Goal: Task Accomplishment & Management: Complete application form

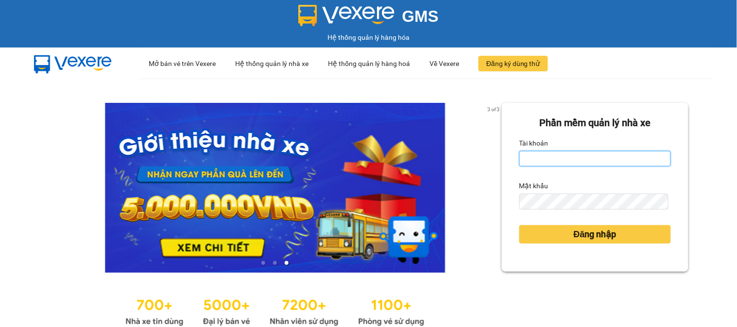
click at [591, 158] on input "Tài khoản" at bounding box center [595, 159] width 152 height 16
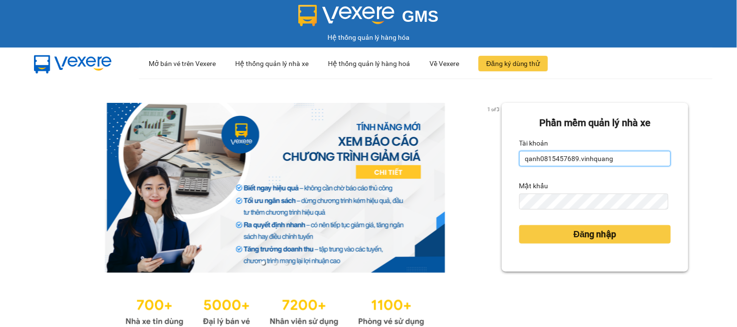
click at [624, 162] on input "qanh0815457689.vinhquang" at bounding box center [595, 159] width 152 height 16
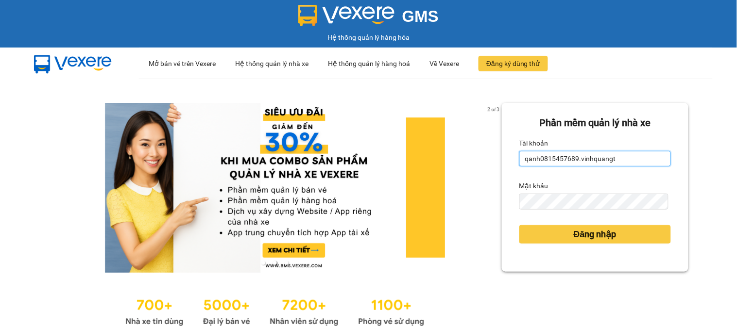
type input "qanh0815457689.vinhquang"
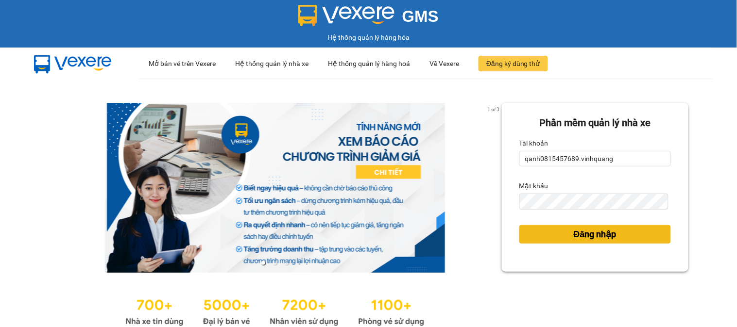
click at [549, 235] on button "Đăng nhập" at bounding box center [595, 234] width 152 height 18
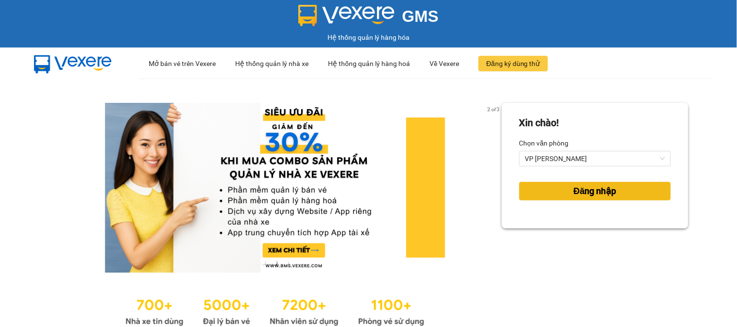
click at [577, 192] on span "Đăng nhập" at bounding box center [595, 192] width 43 height 14
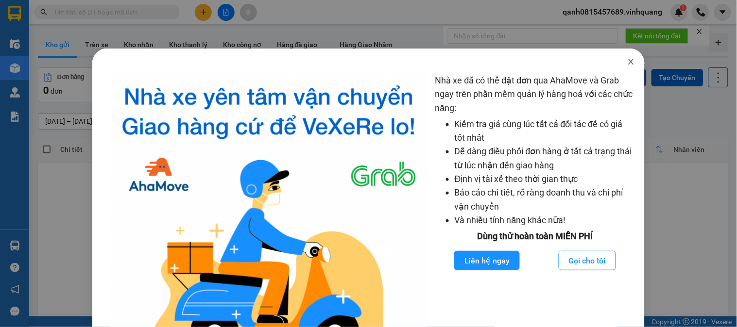
click at [627, 58] on icon "close" at bounding box center [631, 62] width 8 height 8
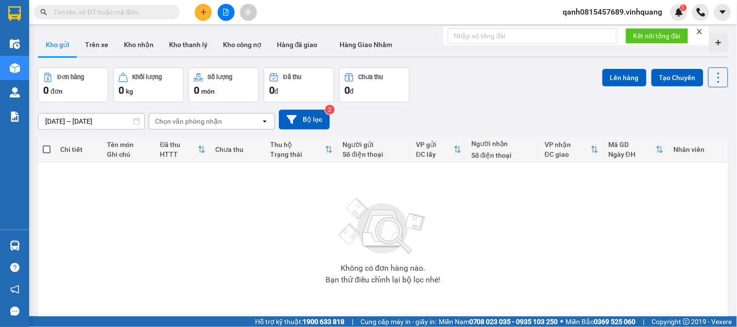
click at [136, 11] on input "text" at bounding box center [110, 12] width 115 height 11
paste input "0972708899"
type input "0972708899"
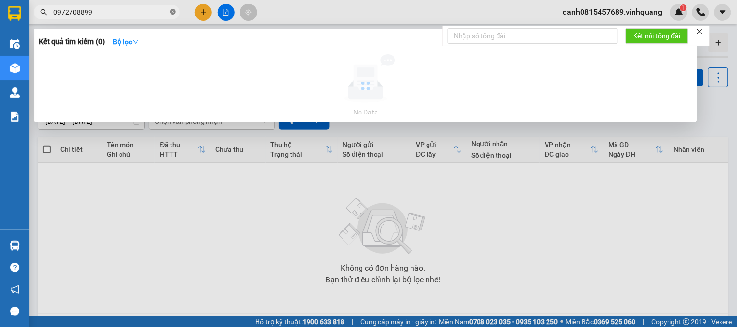
click at [172, 12] on icon "close-circle" at bounding box center [173, 12] width 6 height 6
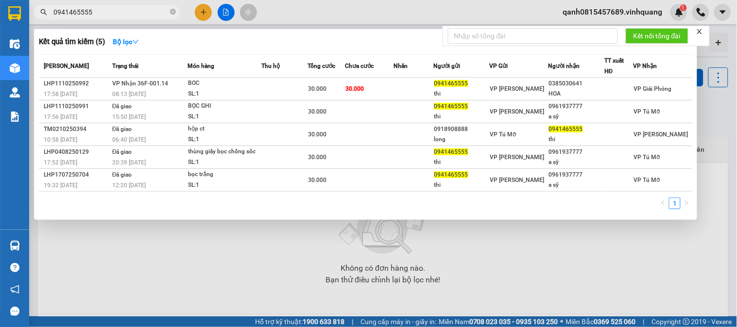
type input "0941465555"
click at [172, 13] on icon "close-circle" at bounding box center [173, 12] width 6 height 6
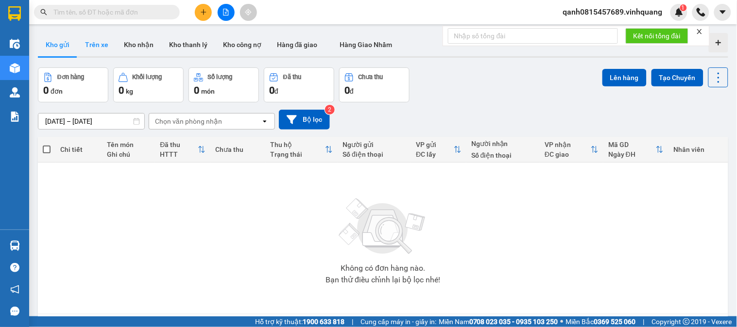
click at [96, 47] on button "Trên xe" at bounding box center [96, 44] width 39 height 23
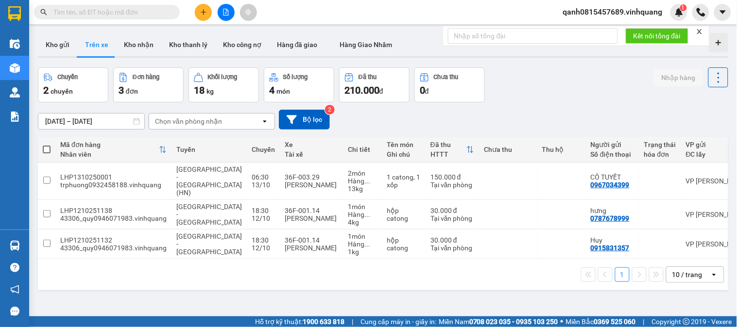
click at [82, 121] on input "[DATE] – [DATE]" at bounding box center [91, 122] width 106 height 16
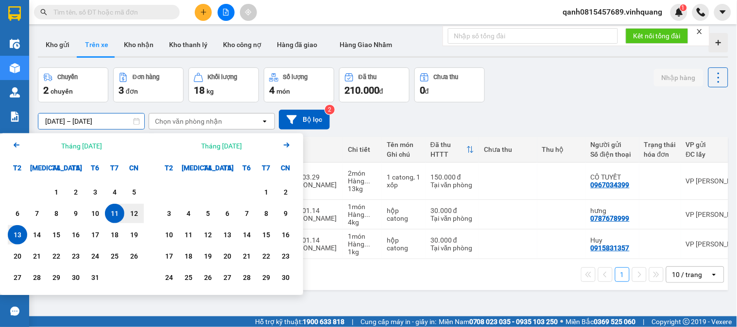
click at [114, 207] on div "11" at bounding box center [114, 213] width 19 height 19
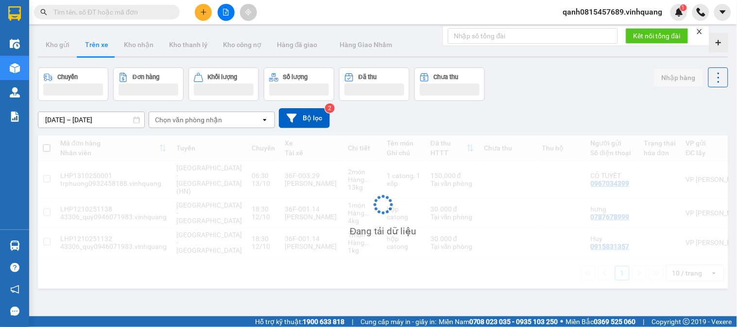
click at [196, 120] on div "Chọn văn phòng nhận" at bounding box center [188, 120] width 67 height 10
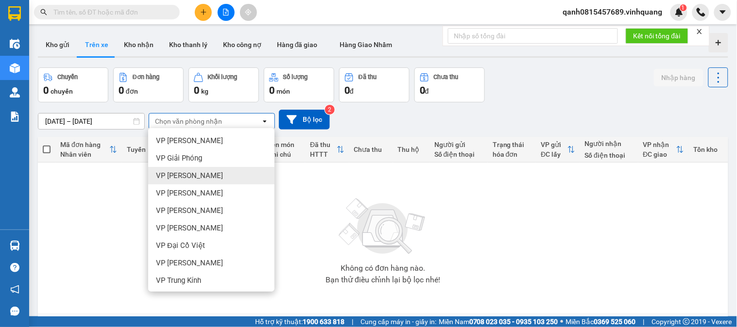
click at [193, 174] on span "VP [PERSON_NAME]" at bounding box center [189, 176] width 67 height 10
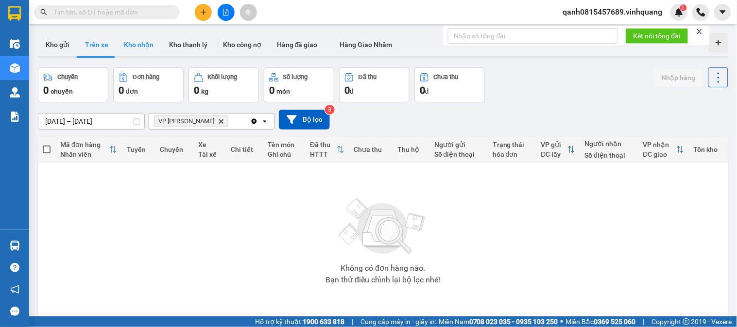
click at [137, 52] on button "Kho nhận" at bounding box center [138, 44] width 45 height 23
type input "[DATE] – [DATE]"
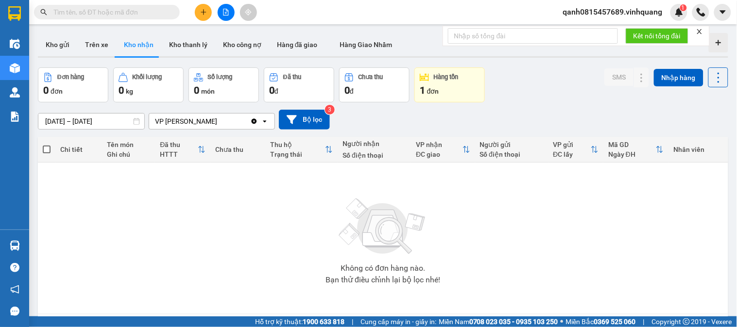
click at [431, 84] on div "1 đơn" at bounding box center [450, 91] width 60 height 14
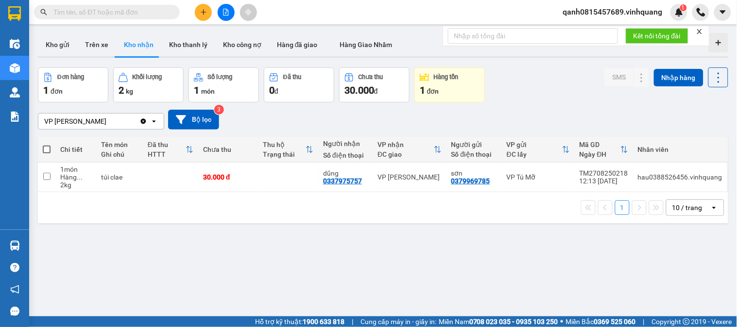
click at [89, 90] on div "1 đơn" at bounding box center [73, 91] width 60 height 14
drag, startPoint x: 489, startPoint y: 182, endPoint x: 444, endPoint y: 185, distance: 44.8
click at [446, 185] on td "sơn 0379969785" at bounding box center [473, 178] width 55 height 30
checkbox input "true"
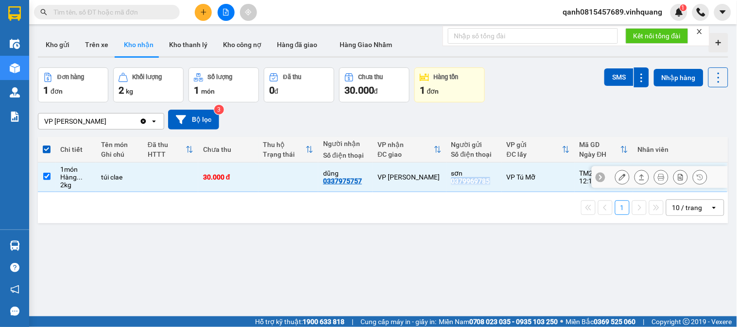
copy div "0379969785"
click at [99, 7] on input "text" at bounding box center [110, 12] width 115 height 11
paste input "0379969785"
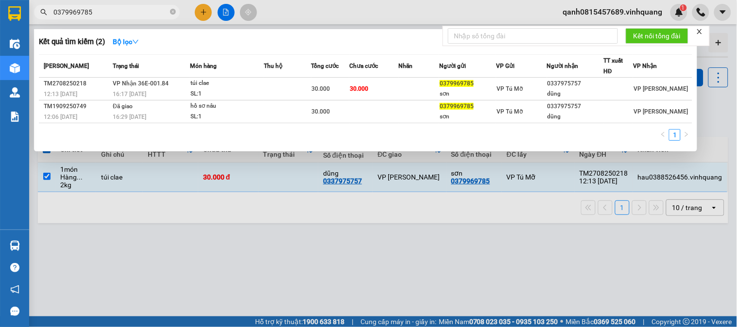
type input "0379969785"
click at [173, 13] on icon "close-circle" at bounding box center [173, 12] width 6 height 6
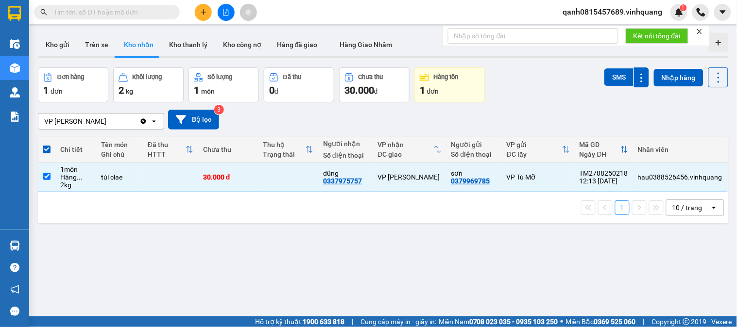
click at [138, 11] on input "text" at bounding box center [110, 12] width 115 height 11
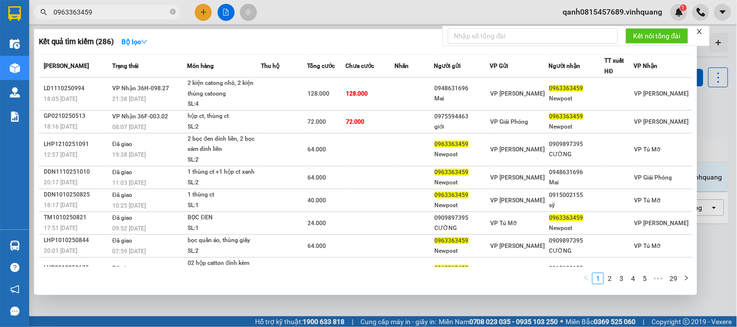
type input "0963363459"
click at [173, 10] on icon "close-circle" at bounding box center [173, 12] width 6 height 6
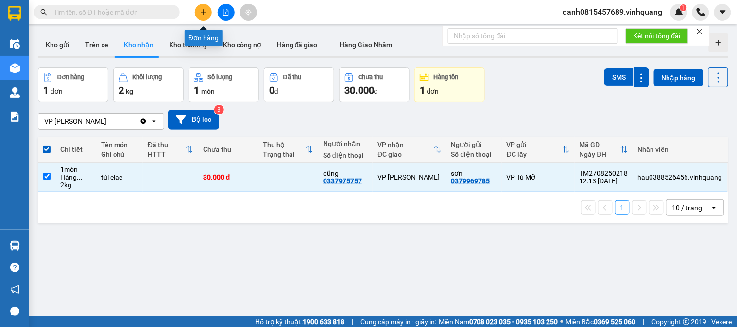
click at [201, 15] on icon "plus" at bounding box center [203, 12] width 7 height 7
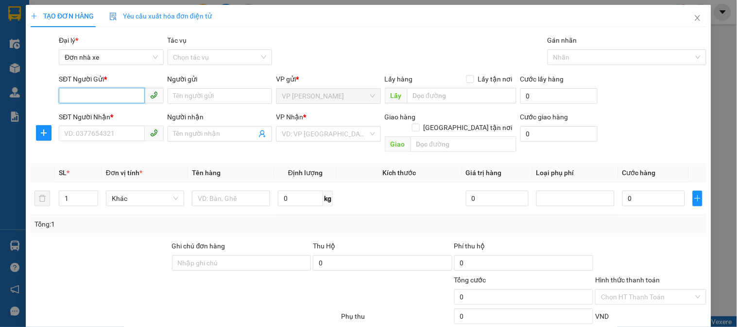
click at [88, 93] on input "SĐT Người Gửi *" at bounding box center [101, 96] width 85 height 16
type input "0358545939"
click at [108, 115] on div "0358545939 - hải" at bounding box center [110, 115] width 92 height 11
type input "hải"
type input "0389965940"
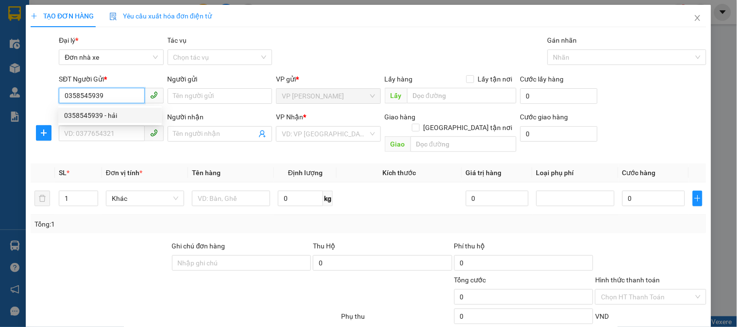
type input "thuý"
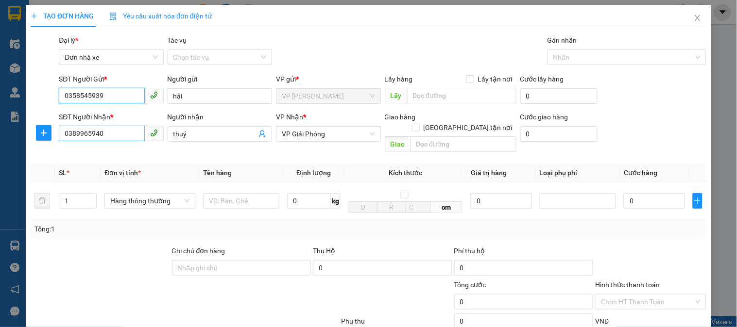
type input "0358545939"
drag, startPoint x: 125, startPoint y: 137, endPoint x: 28, endPoint y: 125, distance: 98.4
click at [28, 125] on div "TẠO ĐƠN HÀNG Yêu cầu xuất hóa đơn điện tử Transit Pickup Surcharge Ids Transit …" at bounding box center [368, 218] width 685 height 427
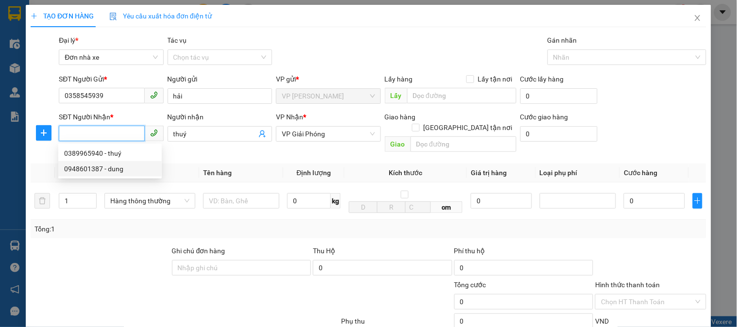
click at [66, 164] on div "0948601387 - dung" at bounding box center [110, 169] width 92 height 11
type input "0948601387"
type input "dung"
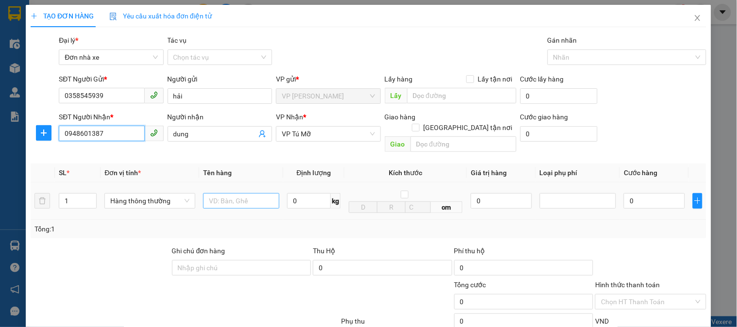
type input "0948601387"
click at [253, 193] on input "text" at bounding box center [241, 201] width 76 height 16
type input "1 t\hộp trắng"
click at [303, 194] on input "0" at bounding box center [309, 201] width 44 height 16
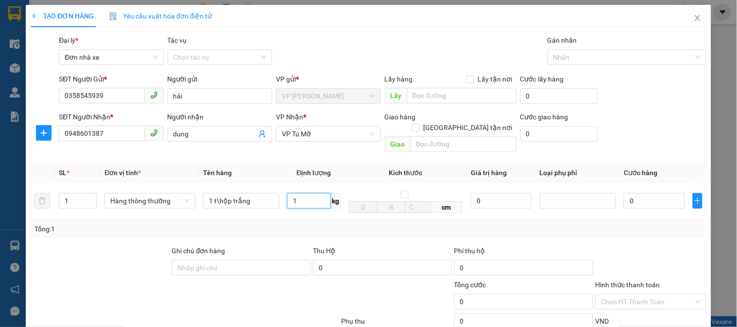
type input "1"
click at [405, 224] on div "Tổng: 1" at bounding box center [368, 229] width 668 height 11
type input "30.000"
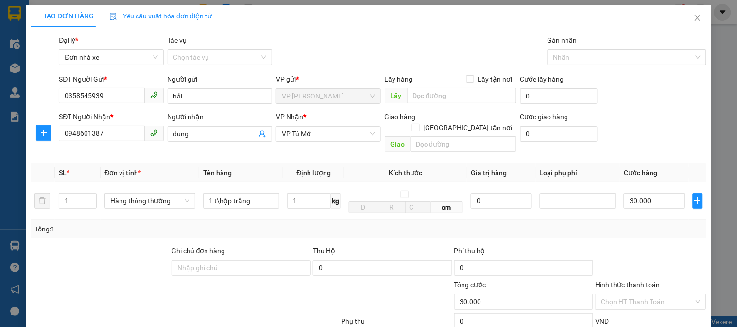
click at [470, 224] on div "Tổng: 1" at bounding box center [368, 229] width 668 height 11
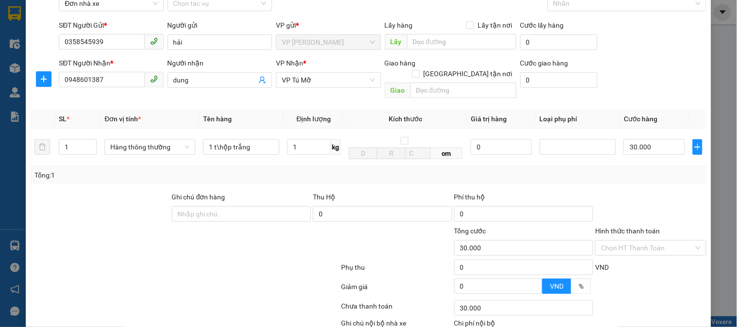
scroll to position [106, 0]
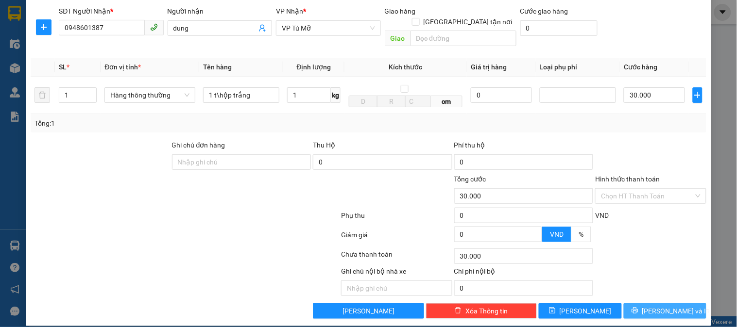
click at [648, 304] on button "[PERSON_NAME] và In" at bounding box center [665, 312] width 83 height 16
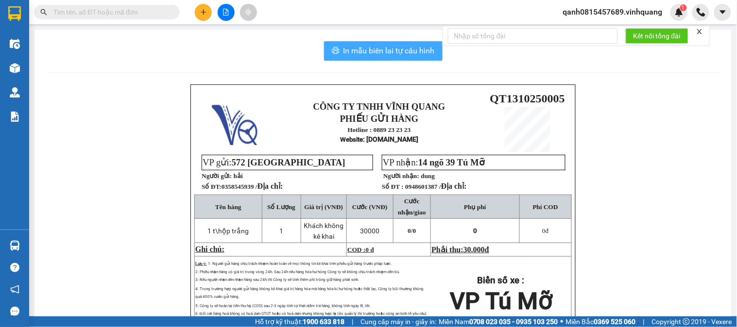
click at [376, 47] on span "In mẫu biên lai tự cấu hình" at bounding box center [388, 51] width 91 height 12
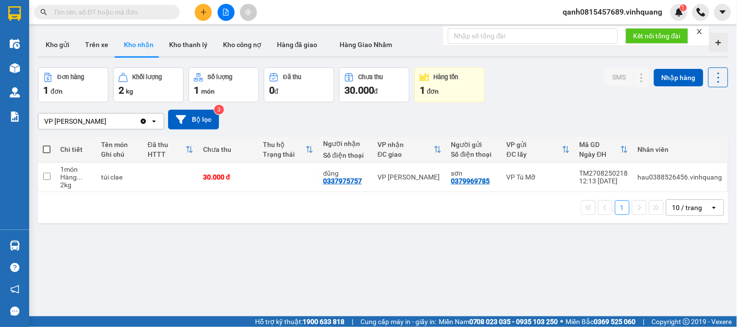
click at [210, 16] on button at bounding box center [203, 12] width 17 height 17
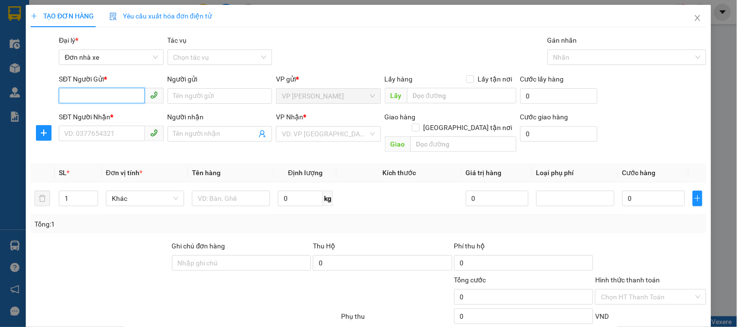
click at [111, 103] on input "SĐT Người Gửi *" at bounding box center [101, 96] width 85 height 16
type input "0358545939"
click at [132, 118] on div "0358545939 - hải" at bounding box center [110, 115] width 92 height 11
type input "hải"
type input "0948601387"
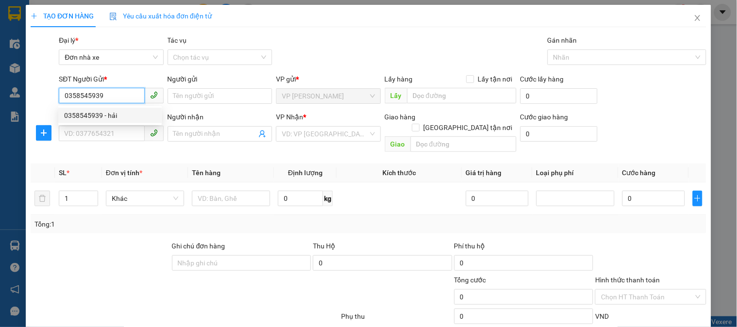
type input "dung"
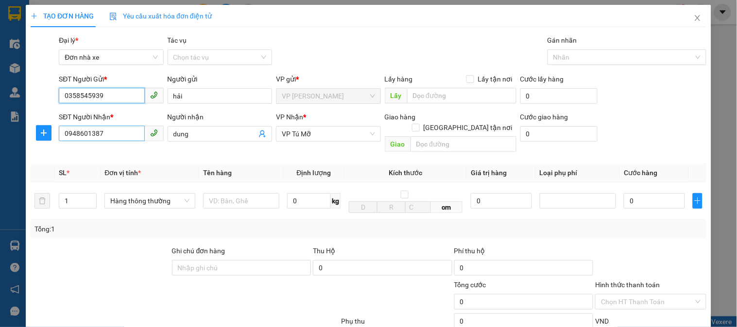
type input "0358545939"
drag, startPoint x: 122, startPoint y: 134, endPoint x: 15, endPoint y: 134, distance: 107.4
click at [12, 138] on div "TẠO ĐƠN HÀNG Yêu cầu xuất hóa đơn điện tử Transit Pickup Surcharge Ids Transit …" at bounding box center [368, 163] width 737 height 327
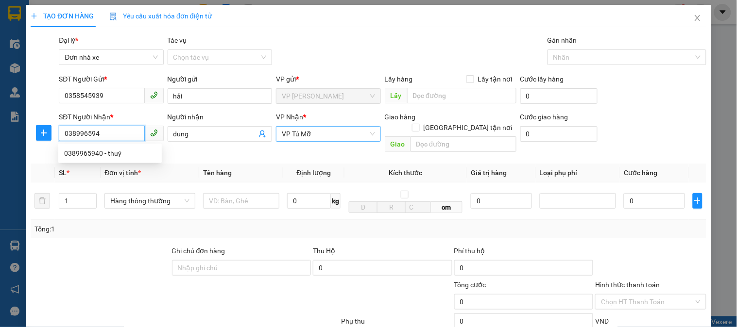
type input "0389965940"
click at [111, 153] on div "0389965940 - thuý" at bounding box center [110, 153] width 92 height 11
type input "thuý"
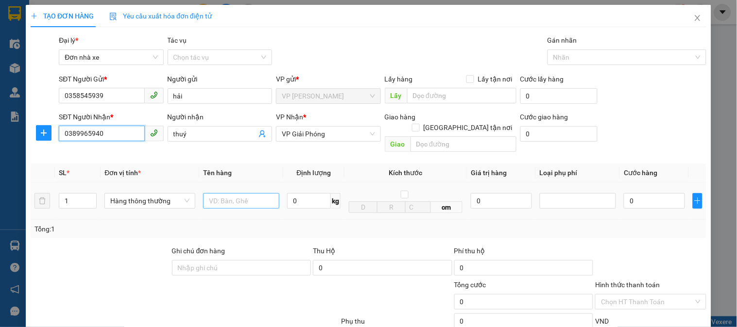
type input "0389965940"
click at [256, 194] on input "text" at bounding box center [241, 201] width 76 height 16
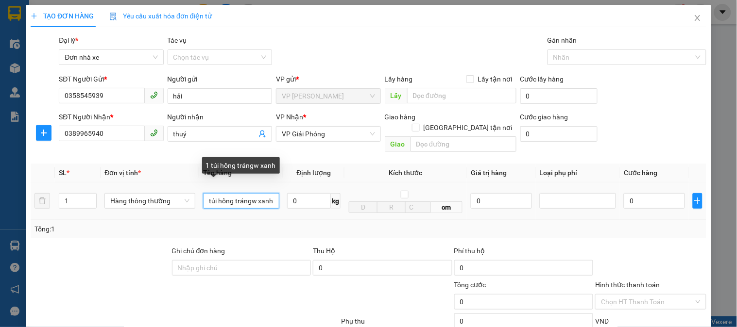
click at [254, 193] on input "1 túi hồng trángw xanh" at bounding box center [241, 201] width 76 height 16
type input "1 túi hồng tráng xanh"
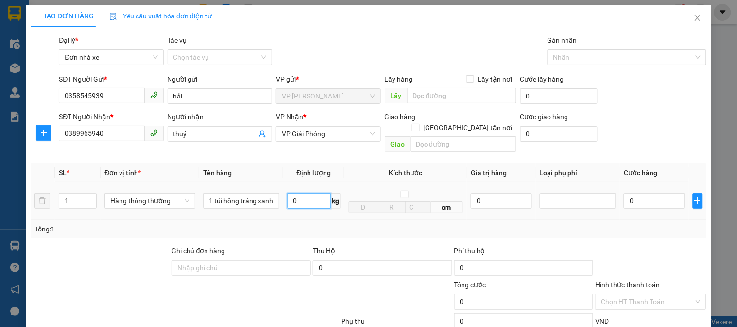
scroll to position [0, 0]
click at [316, 193] on input "0" at bounding box center [309, 201] width 44 height 16
type input "1"
click at [541, 246] on div "Phí thu hộ" at bounding box center [523, 253] width 139 height 15
type input "30.000"
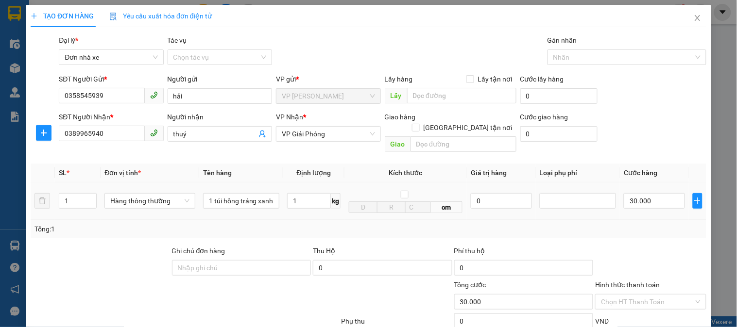
type input "30.000"
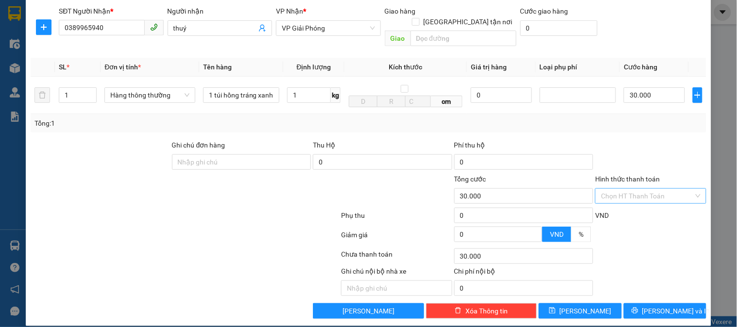
click at [625, 189] on input "Hình thức thanh toán" at bounding box center [647, 196] width 92 height 15
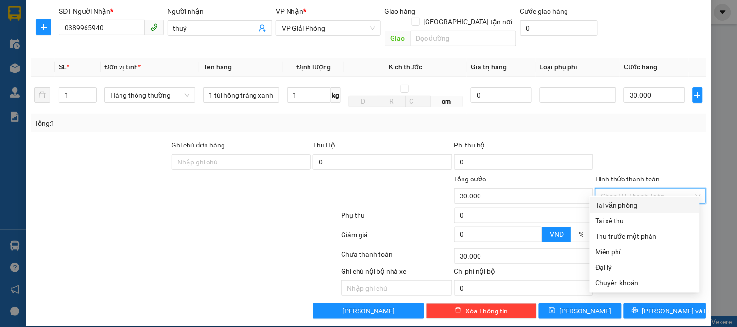
click at [616, 203] on div "Tại văn phòng" at bounding box center [645, 205] width 98 height 11
type input "0"
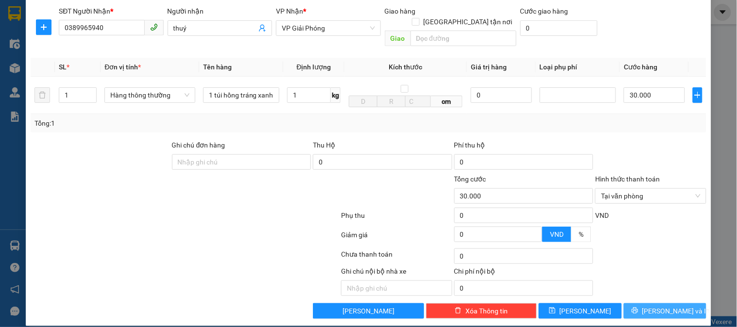
click at [664, 306] on span "[PERSON_NAME] và In" at bounding box center [676, 311] width 68 height 11
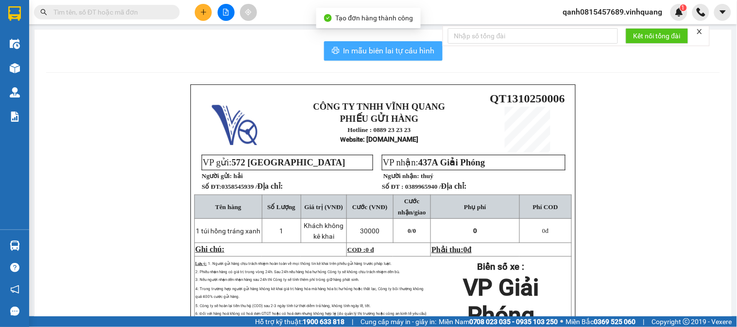
click at [372, 52] on span "In mẫu biên lai tự cấu hình" at bounding box center [388, 51] width 91 height 12
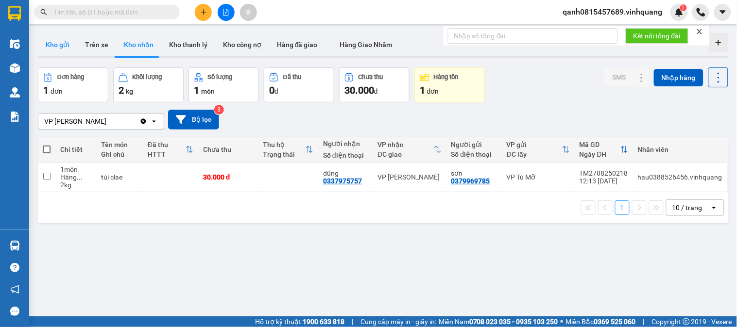
click at [62, 49] on button "Kho gửi" at bounding box center [57, 44] width 39 height 23
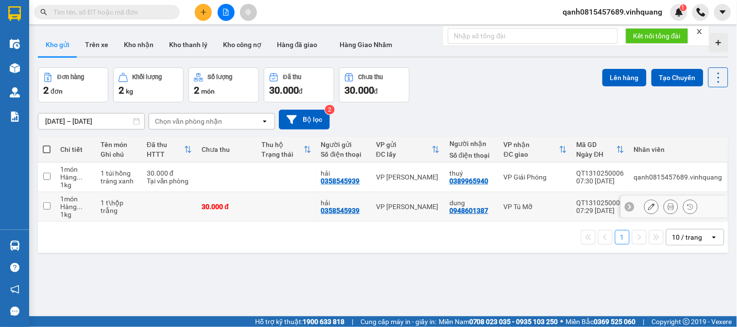
drag, startPoint x: 576, startPoint y: 202, endPoint x: 615, endPoint y: 196, distance: 39.9
click at [615, 196] on td "QT1310250005 07:29 [DATE]" at bounding box center [600, 207] width 57 height 30
checkbox input "true"
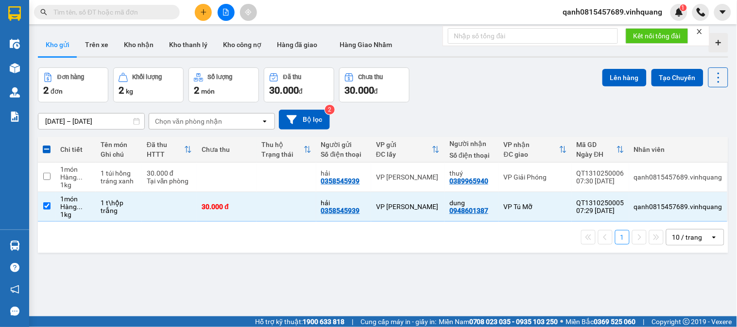
click at [112, 11] on input "text" at bounding box center [110, 12] width 115 height 11
paste input "QT131025000"
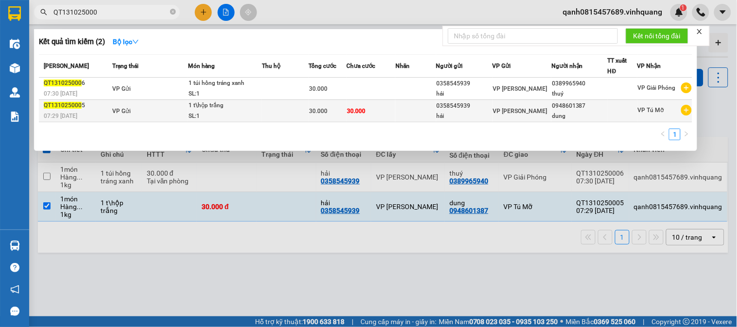
type input "QT131025000"
click at [367, 117] on td "30.000" at bounding box center [371, 111] width 49 height 22
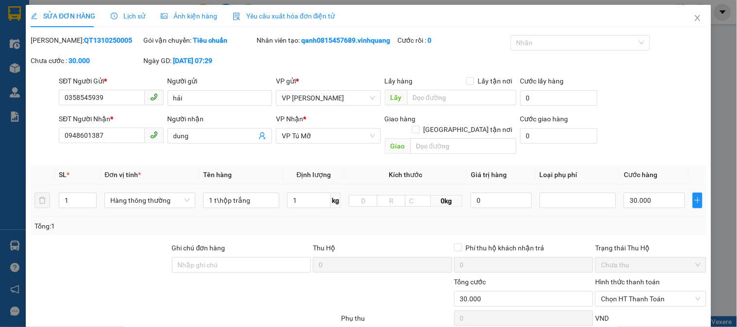
type input "0358545939"
type input "hải"
type input "0948601387"
type input "dung"
type input "0"
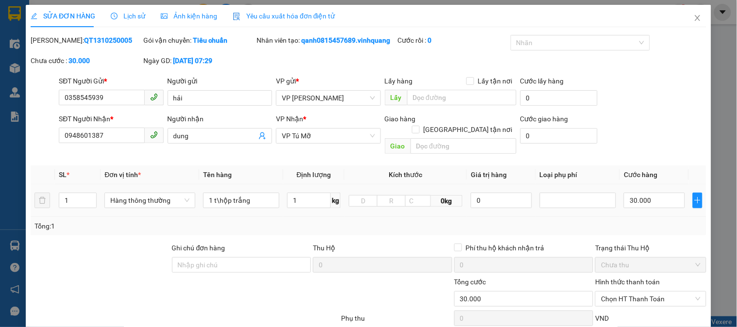
type input "30.000"
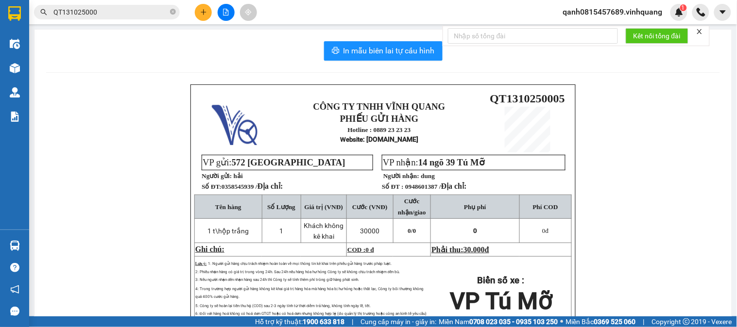
click at [697, 35] on icon "close" at bounding box center [699, 31] width 7 height 7
click at [174, 10] on icon "close-circle" at bounding box center [173, 12] width 6 height 6
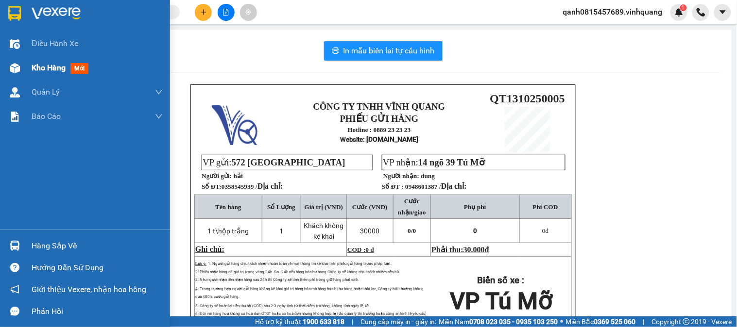
click at [37, 62] on div "Kho hàng mới" at bounding box center [62, 68] width 61 height 12
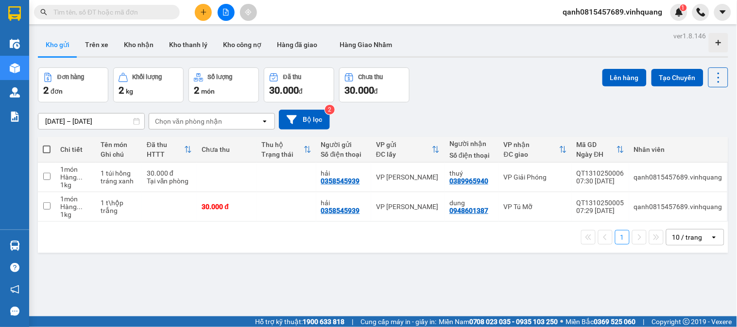
click at [46, 150] on span at bounding box center [47, 150] width 8 height 8
click at [47, 145] on input "checkbox" at bounding box center [47, 145] width 0 height 0
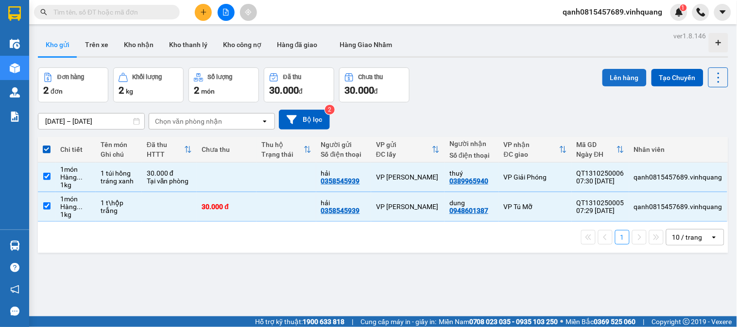
click at [628, 81] on button "Lên hàng" at bounding box center [624, 77] width 44 height 17
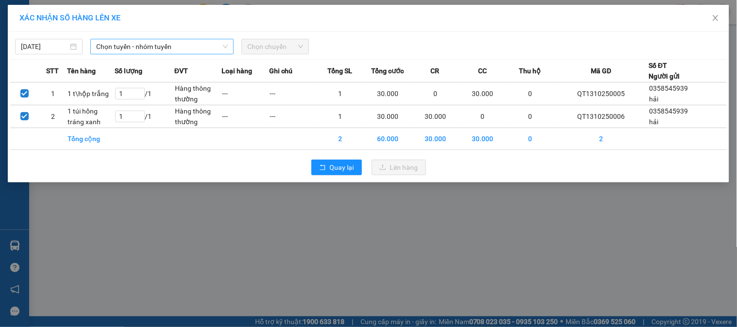
click at [110, 51] on span "Chọn tuyến - nhóm tuyến" at bounding box center [162, 46] width 132 height 15
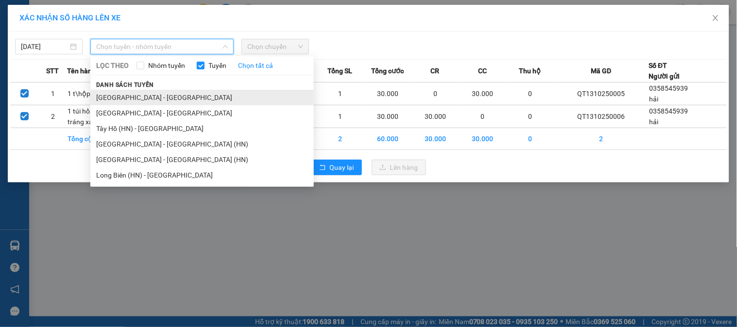
click at [155, 103] on li "[GEOGRAPHIC_DATA] - [GEOGRAPHIC_DATA]" at bounding box center [201, 98] width 223 height 16
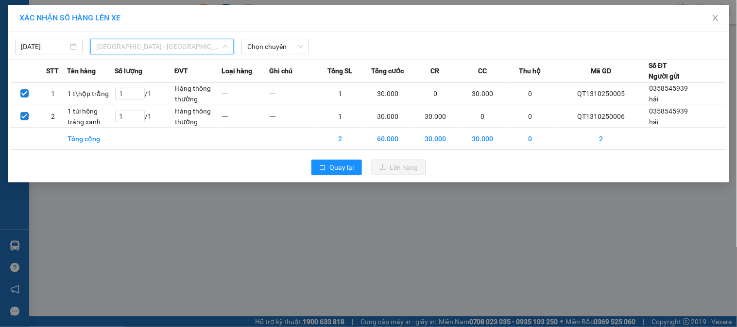
click at [177, 51] on span "[GEOGRAPHIC_DATA] - [GEOGRAPHIC_DATA]" at bounding box center [162, 46] width 132 height 15
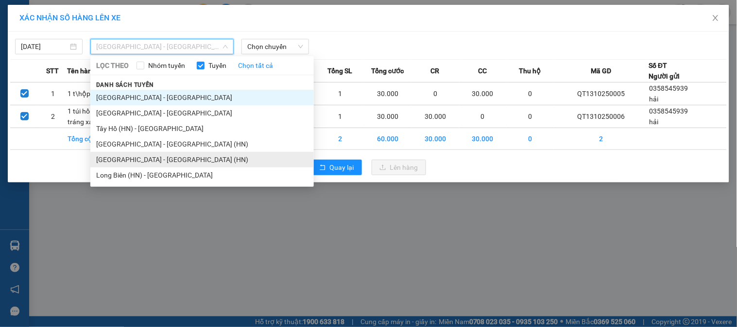
click at [161, 153] on li "[GEOGRAPHIC_DATA] - [GEOGRAPHIC_DATA] (HN)" at bounding box center [201, 160] width 223 height 16
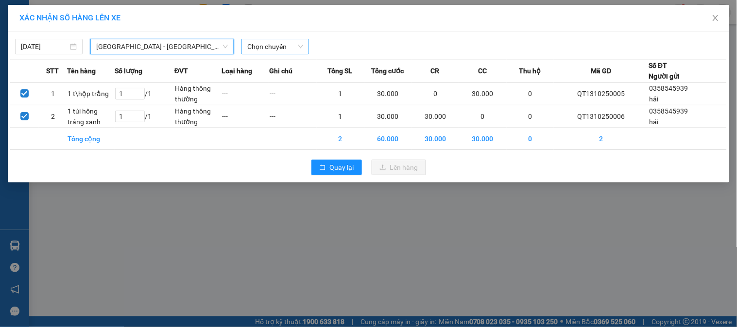
click at [283, 50] on span "Chọn chuyến" at bounding box center [275, 46] width 56 height 15
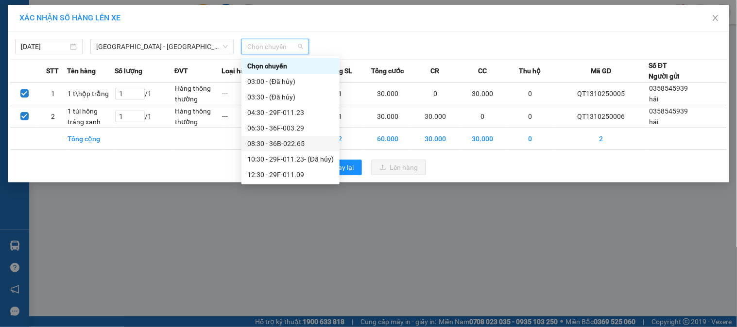
click at [271, 145] on div "08:30 - 36B-022.65" at bounding box center [290, 143] width 86 height 11
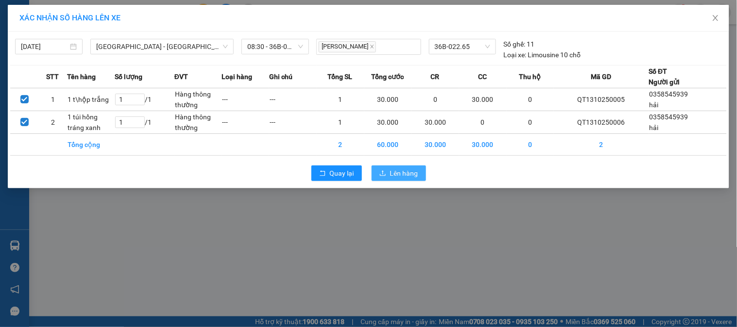
click at [380, 173] on icon "upload" at bounding box center [382, 173] width 7 height 7
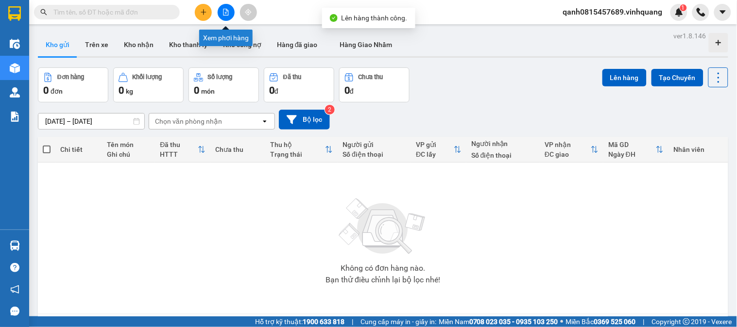
click at [227, 15] on icon "file-add" at bounding box center [225, 12] width 5 height 7
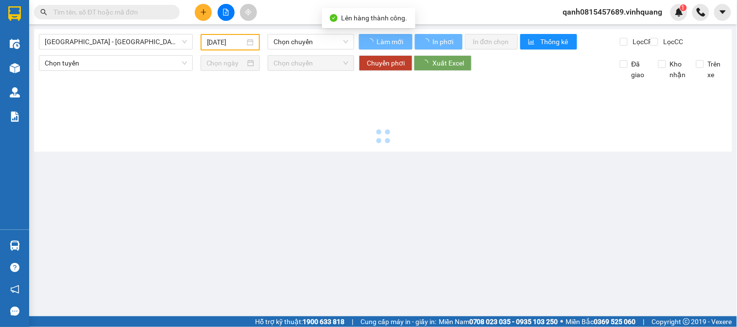
type input "[DATE]"
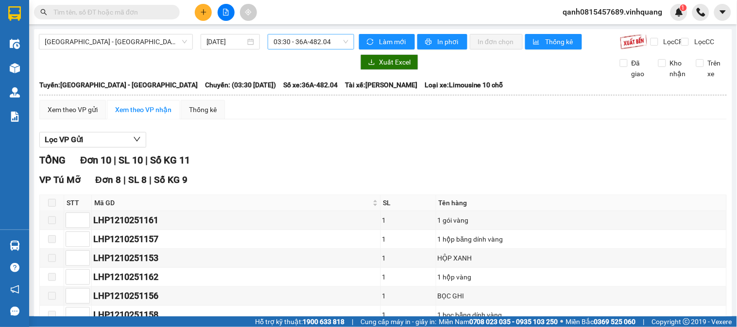
click at [294, 41] on span "03:30 - 36A-482.04" at bounding box center [310, 41] width 75 height 15
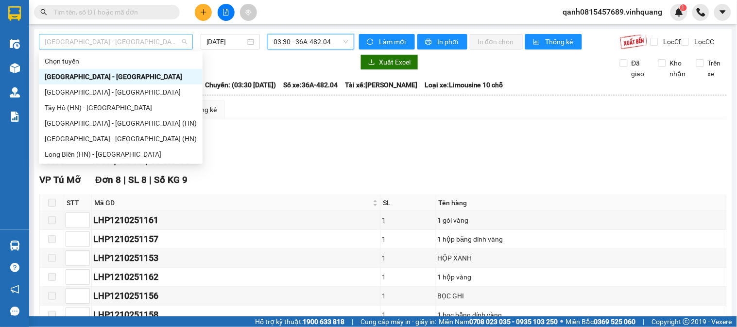
click at [136, 38] on span "[GEOGRAPHIC_DATA] - [GEOGRAPHIC_DATA]" at bounding box center [116, 41] width 142 height 15
click at [119, 134] on div "[GEOGRAPHIC_DATA] - [GEOGRAPHIC_DATA] (HN)" at bounding box center [121, 139] width 152 height 11
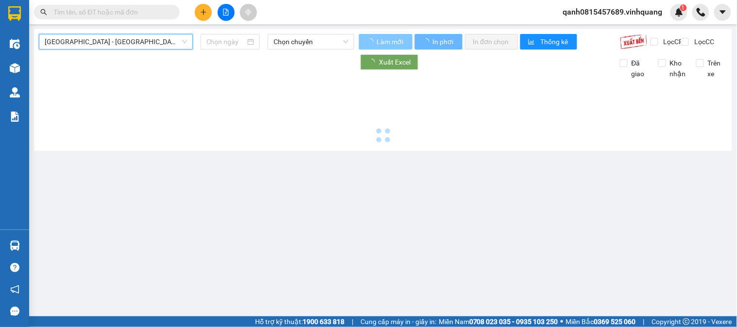
type input "[DATE]"
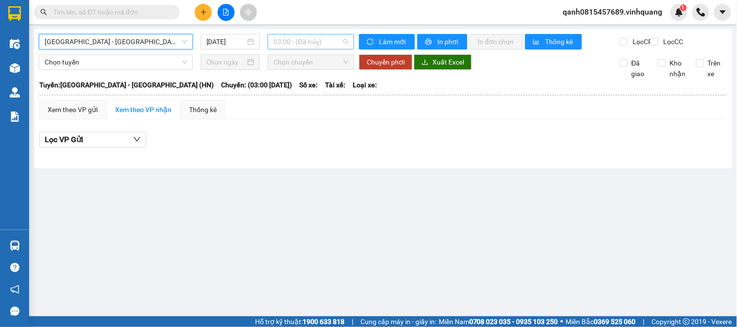
click at [316, 41] on span "03:00 - (Đã hủy)" at bounding box center [310, 41] width 75 height 15
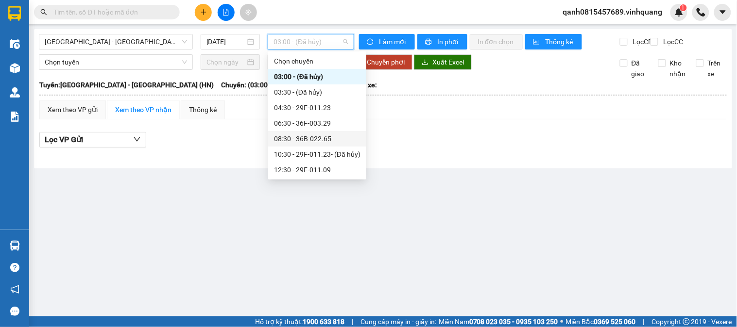
click at [307, 132] on div "08:30 - 36B-022.65" at bounding box center [317, 139] width 98 height 16
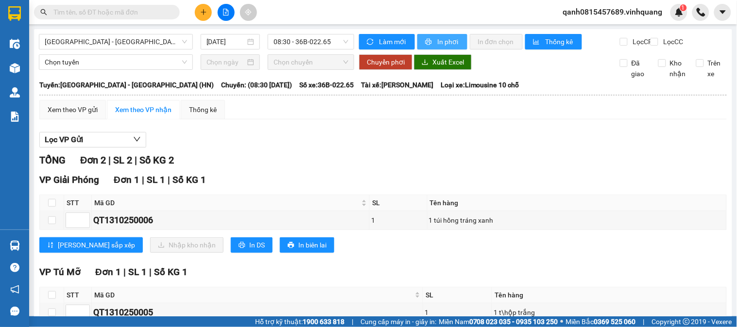
click at [448, 44] on span "In phơi" at bounding box center [448, 41] width 22 height 11
click at [135, 17] on span at bounding box center [107, 12] width 146 height 15
click at [133, 15] on input "text" at bounding box center [110, 12] width 115 height 11
paste input "0917988875"
type input "0917988875"
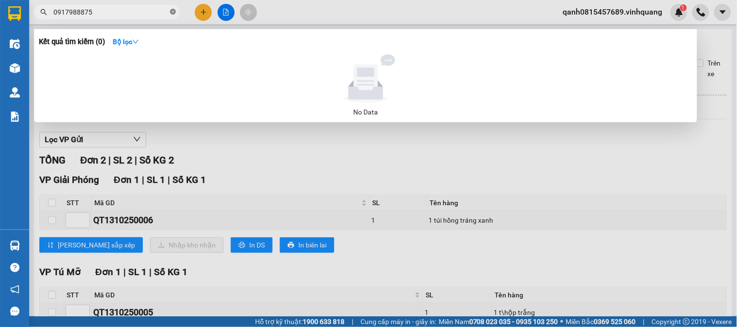
click at [172, 11] on icon "close-circle" at bounding box center [173, 12] width 6 height 6
